Goal: Use online tool/utility: Utilize a website feature to perform a specific function

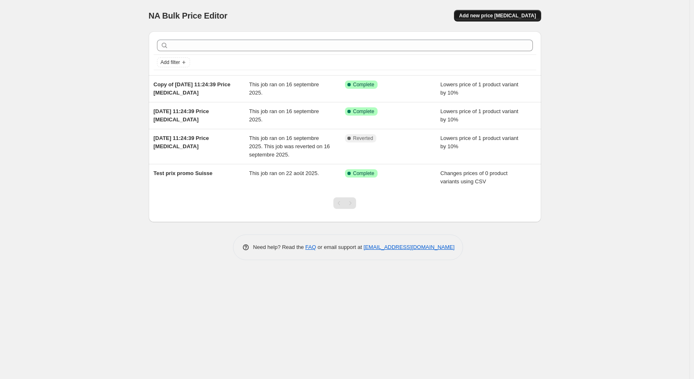
click at [489, 18] on span "Add new price change job" at bounding box center [497, 15] width 77 height 7
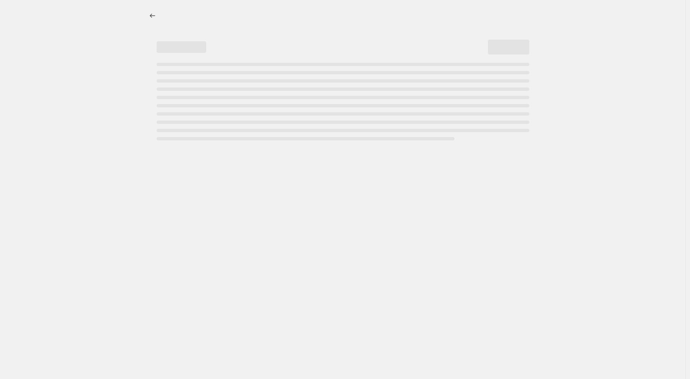
select select "percentage"
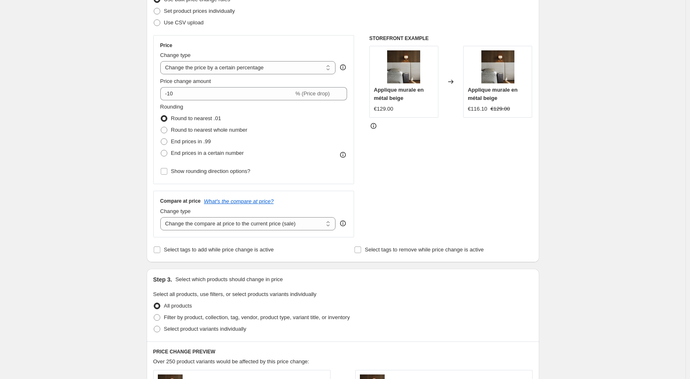
scroll to position [124, 0]
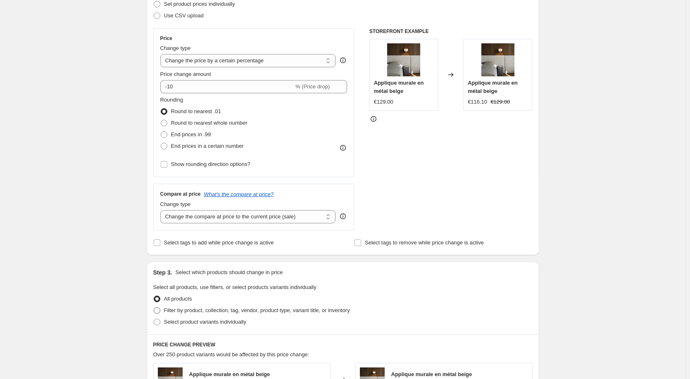
click at [202, 313] on span "Filter by product, collection, tag, vendor, product type, variant title, or inv…" at bounding box center [257, 310] width 186 height 6
click at [154, 308] on input "Filter by product, collection, tag, vendor, product type, variant title, or inv…" at bounding box center [154, 307] width 0 height 0
radio input "true"
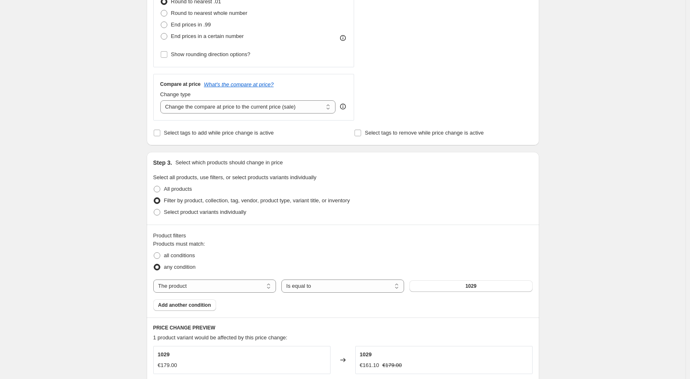
scroll to position [289, 0]
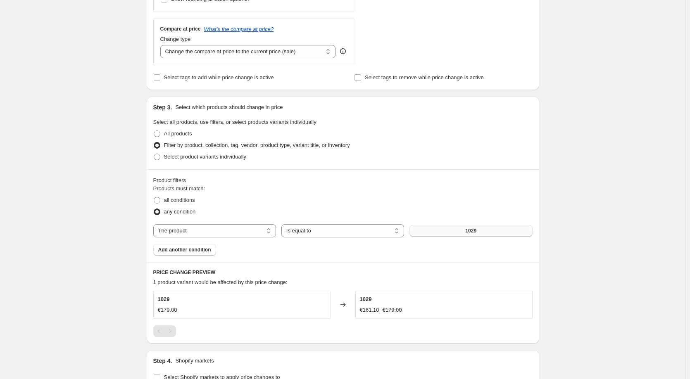
click at [443, 233] on button "1029" at bounding box center [471, 231] width 123 height 12
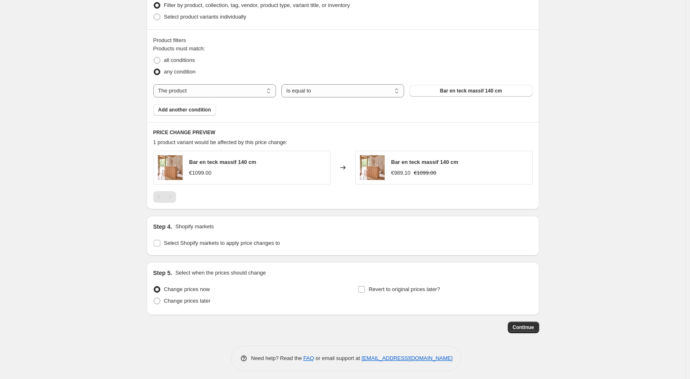
scroll to position [434, 0]
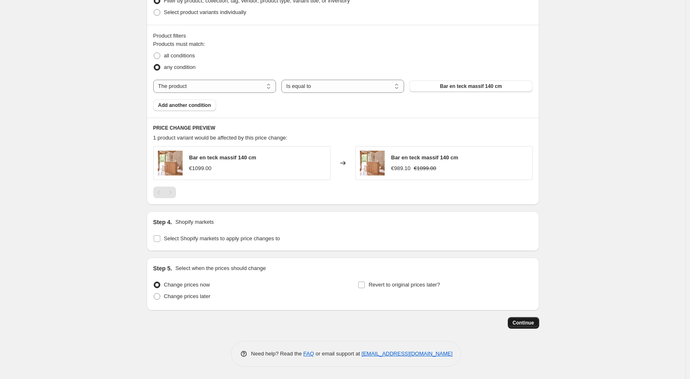
click at [531, 323] on span "Continue" at bounding box center [523, 323] width 21 height 7
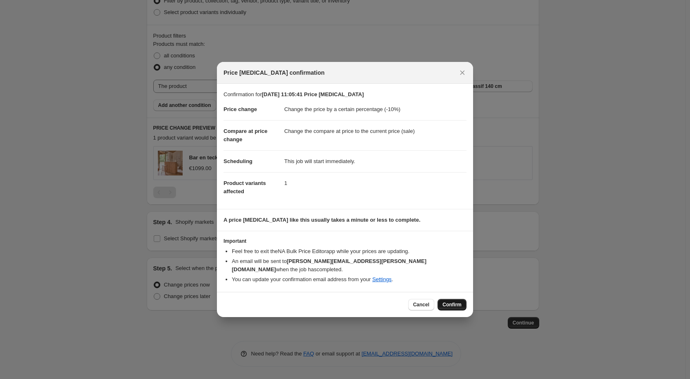
click at [448, 302] on span "Confirm" at bounding box center [452, 305] width 19 height 7
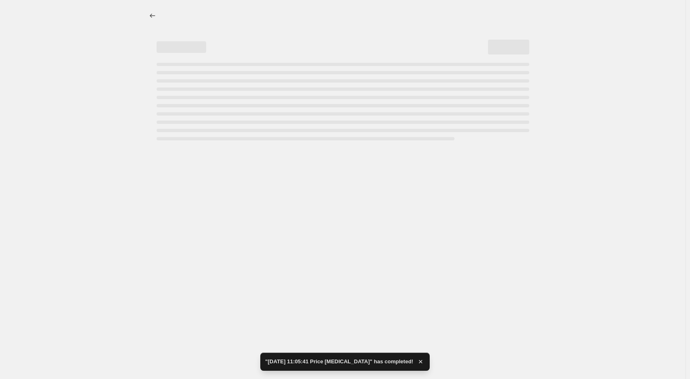
select select "percentage"
